Goal: Find specific fact: Find specific fact

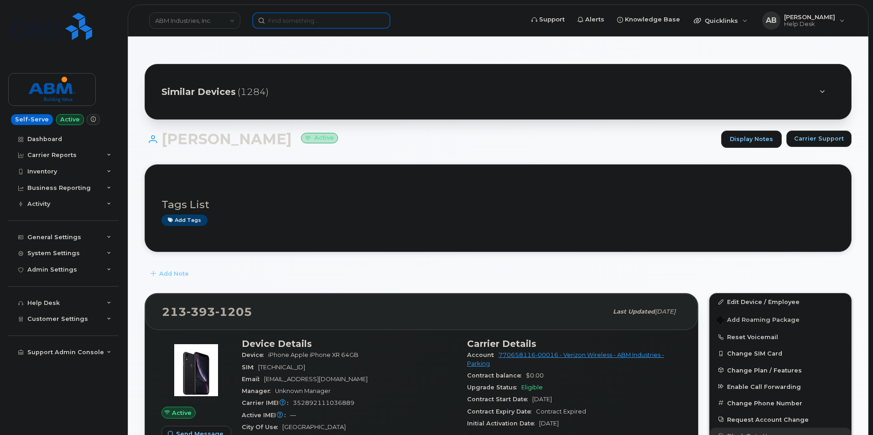
click at [328, 26] on input at bounding box center [321, 20] width 138 height 16
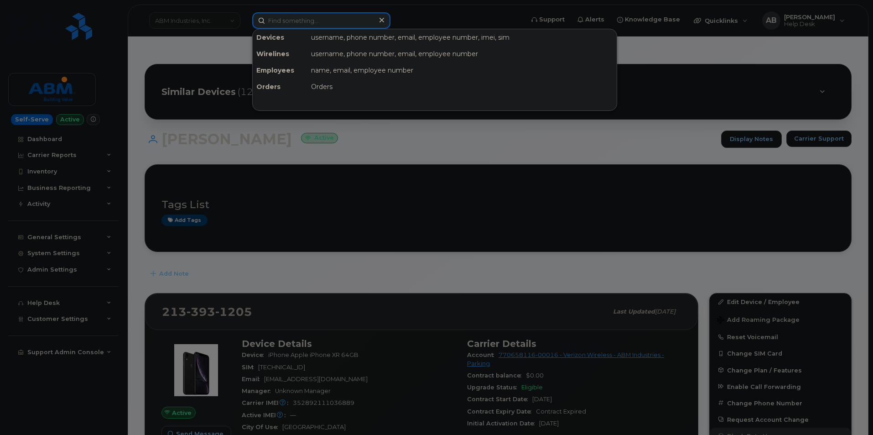
paste input "945.227.5451"
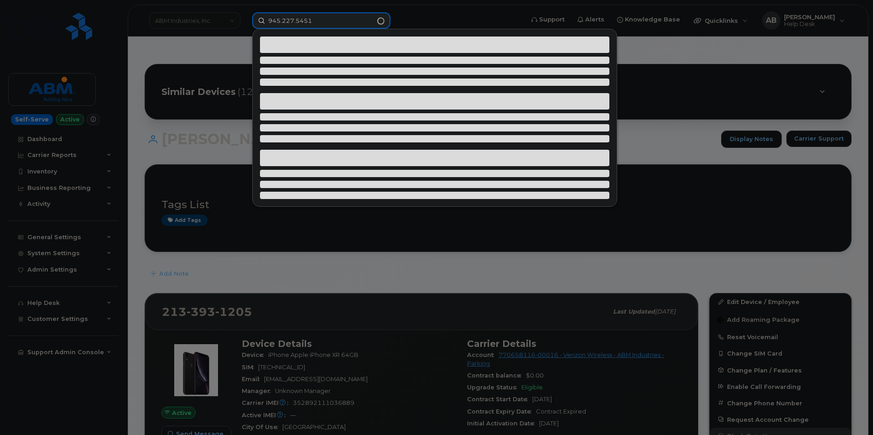
type input "945.227.5451"
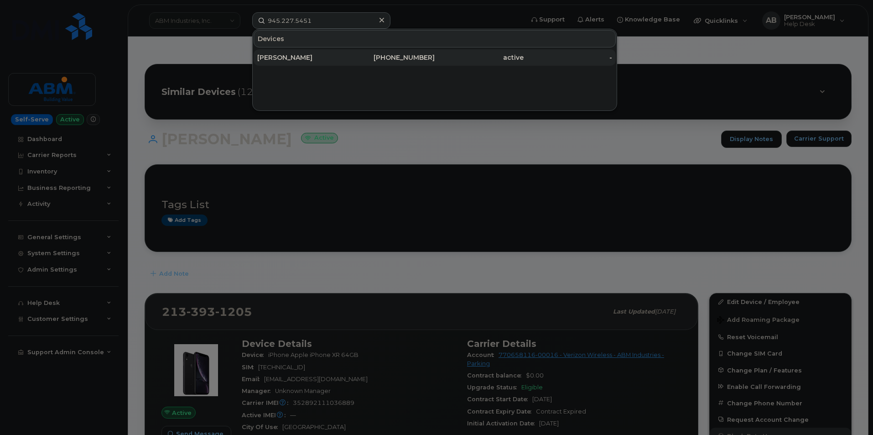
click at [330, 60] on div "[PERSON_NAME]" at bounding box center [301, 57] width 89 height 9
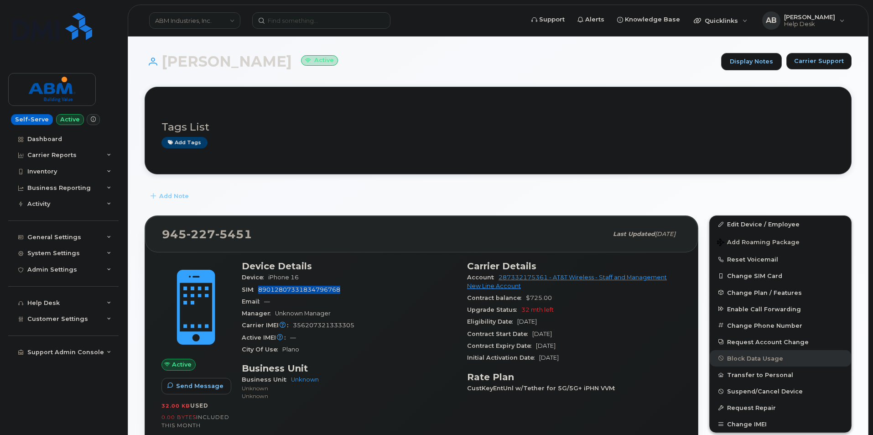
drag, startPoint x: 344, startPoint y: 287, endPoint x: 260, endPoint y: 292, distance: 84.6
click at [260, 292] on div "SIM [TECHNICAL_ID]" at bounding box center [349, 290] width 214 height 12
copy span "89012807331834796768"
click at [347, 290] on div "SIM [TECHNICAL_ID]" at bounding box center [349, 290] width 214 height 12
drag, startPoint x: 343, startPoint y: 289, endPoint x: 260, endPoint y: 293, distance: 83.1
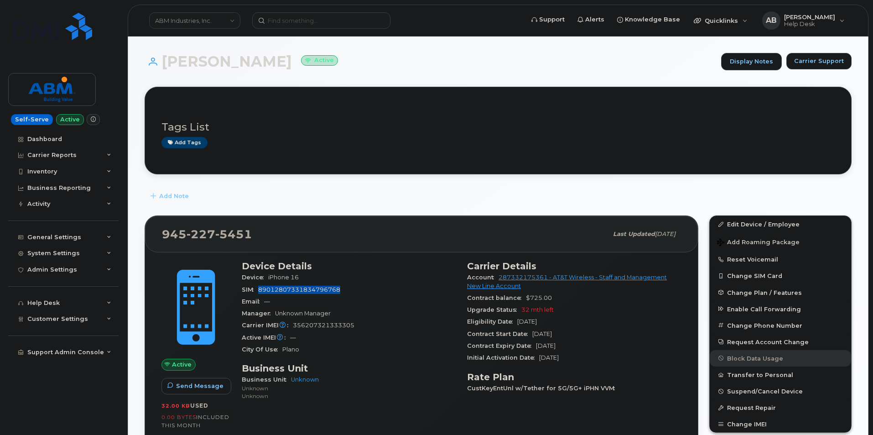
click at [260, 293] on div "SIM [TECHNICAL_ID]" at bounding box center [349, 290] width 214 height 12
copy span "89012807331834796768"
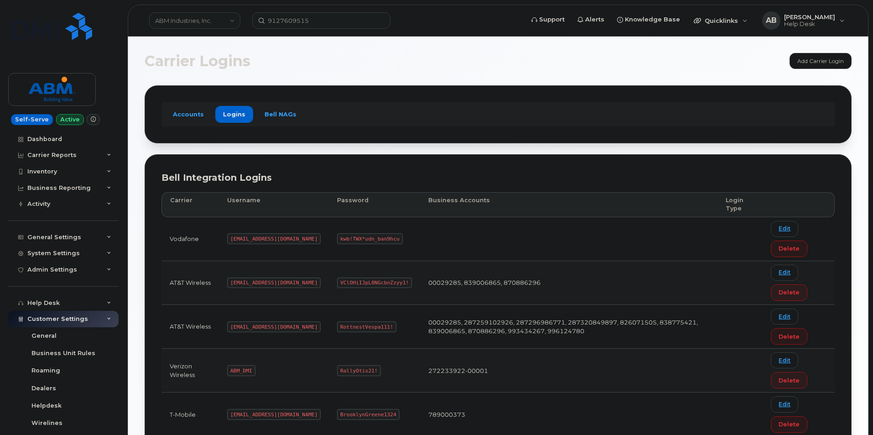
scroll to position [91, 0]
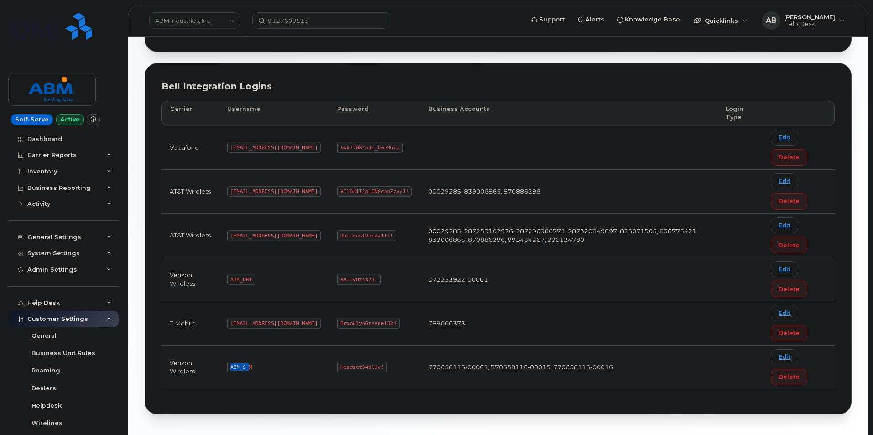
drag, startPoint x: 250, startPoint y: 366, endPoint x: 230, endPoint y: 365, distance: 19.7
click at [230, 365] on code "ABM_S_M" at bounding box center [241, 366] width 28 height 11
click at [231, 365] on code "ABM_S_M" at bounding box center [241, 366] width 28 height 11
drag, startPoint x: 231, startPoint y: 366, endPoint x: 251, endPoint y: 370, distance: 20.4
click at [251, 370] on code "ABM_S_M" at bounding box center [241, 366] width 28 height 11
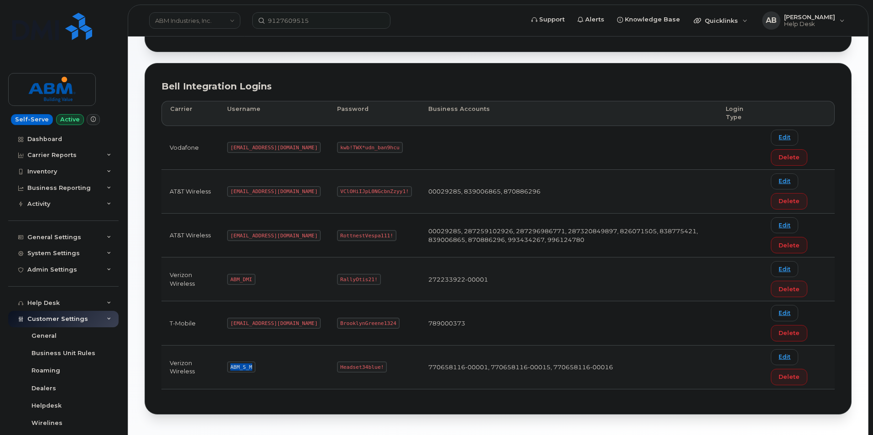
copy code "ABM_S_M"
drag, startPoint x: 309, startPoint y: 367, endPoint x: 351, endPoint y: 367, distance: 42.0
click at [351, 367] on code "Headset34blue!" at bounding box center [362, 366] width 50 height 11
copy code "Headset34blue!"
